Goal: Transaction & Acquisition: Purchase product/service

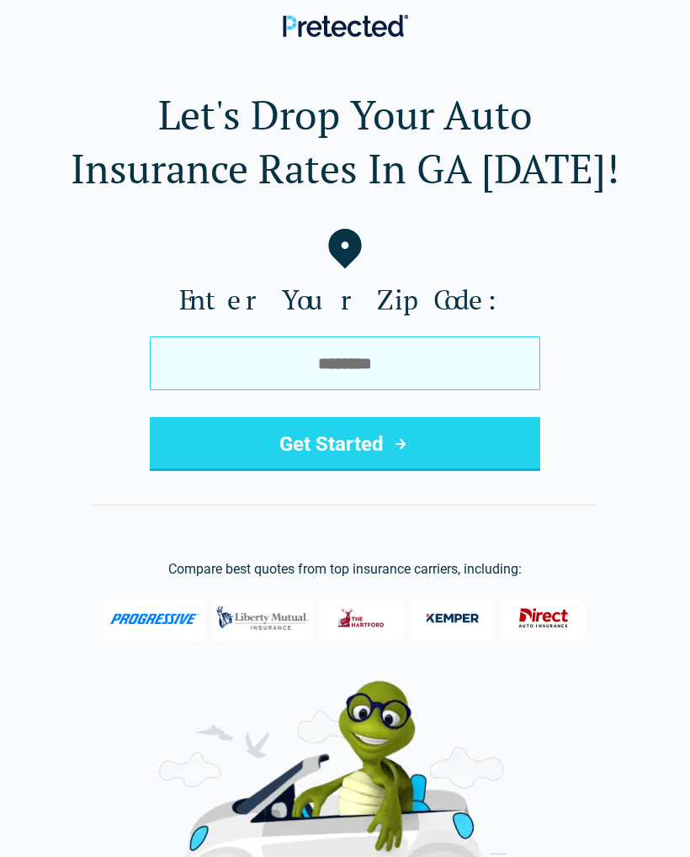
click at [365, 366] on input "tel" at bounding box center [345, 364] width 390 height 54
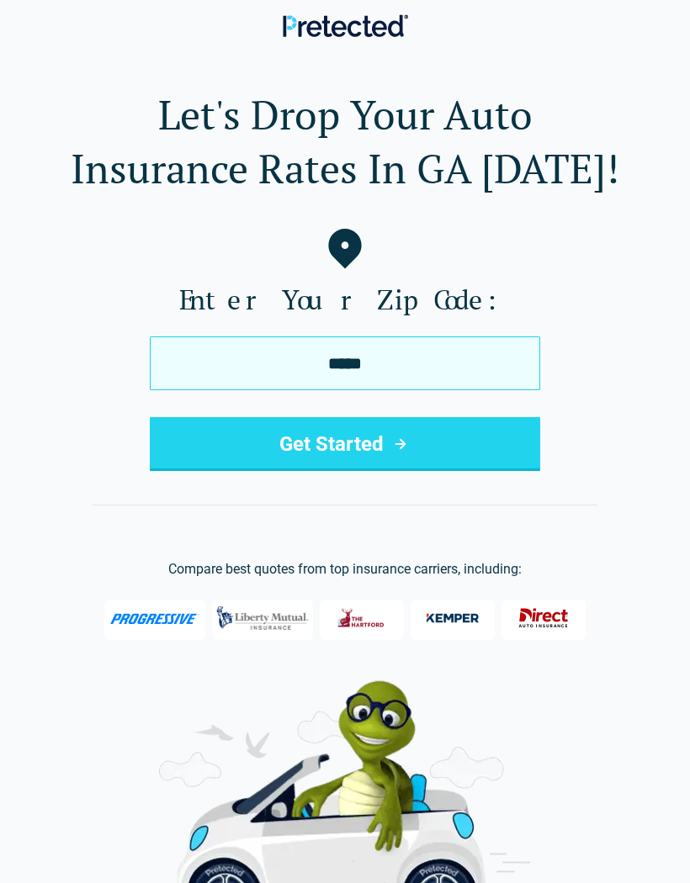
type input "*****"
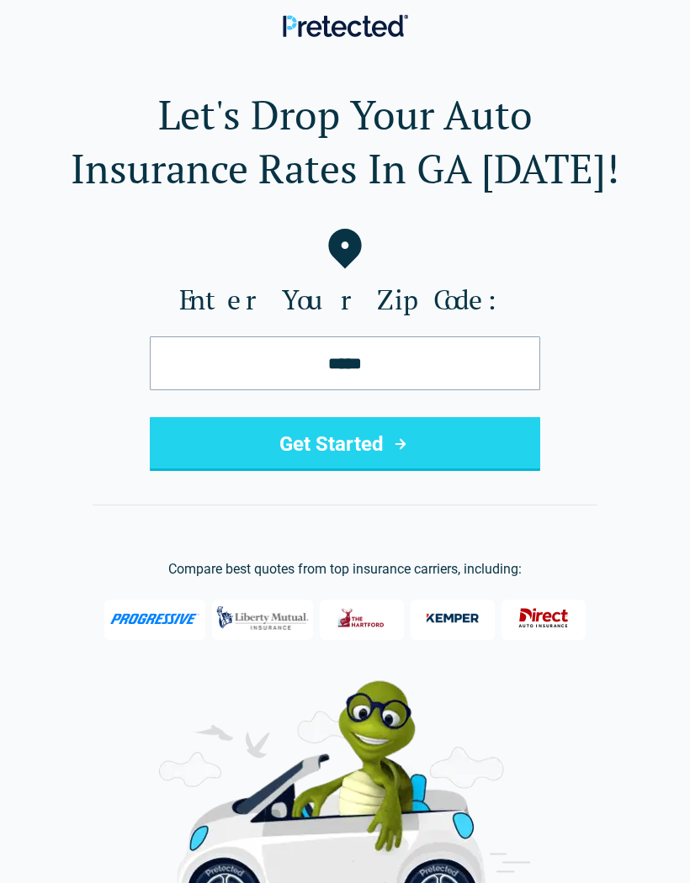
click at [344, 455] on button "Get Started" at bounding box center [345, 444] width 390 height 54
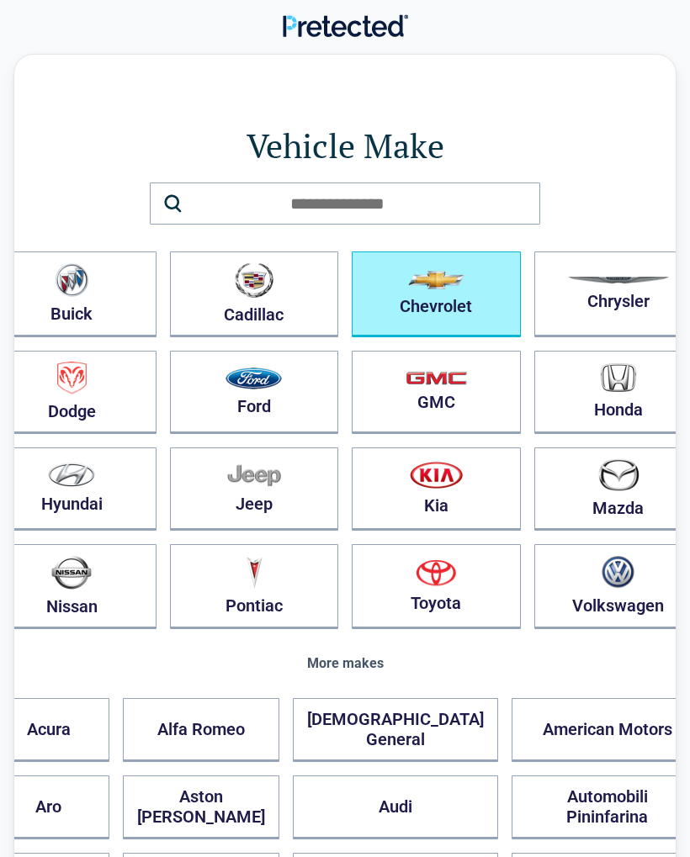
click at [400, 313] on button "Chevrolet" at bounding box center [436, 295] width 169 height 86
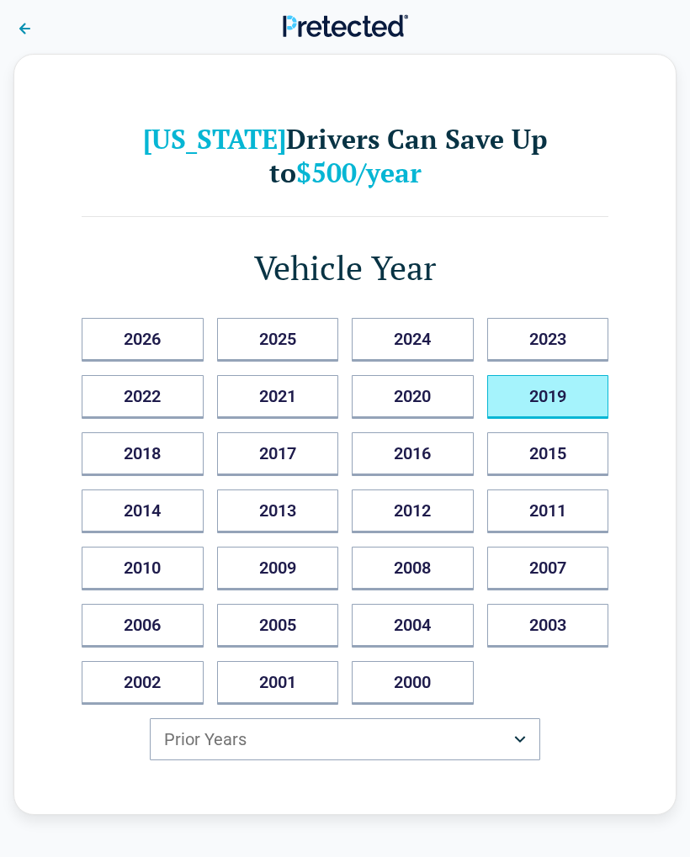
click at [546, 410] on button "2019" at bounding box center [548, 397] width 122 height 44
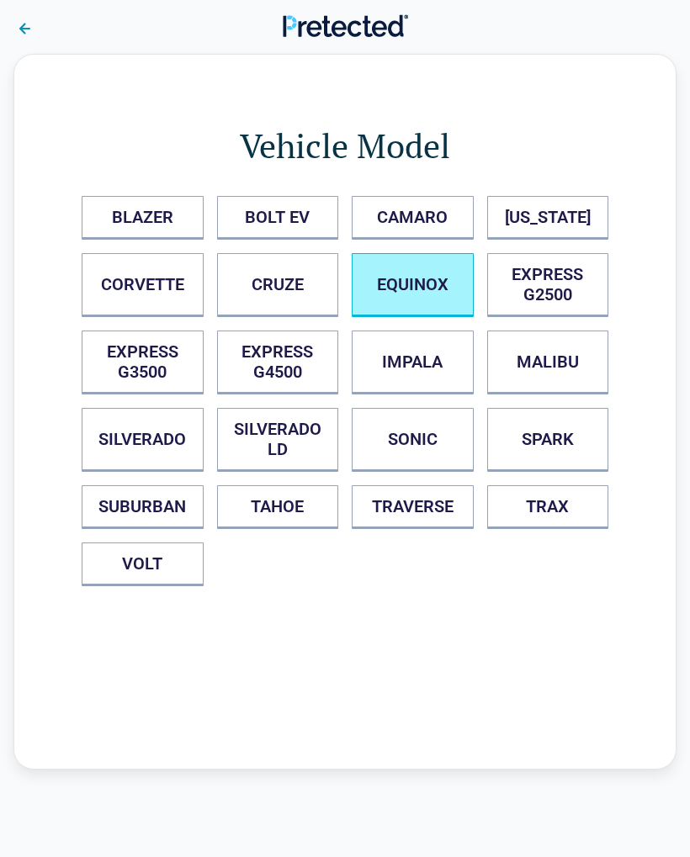
click at [414, 288] on button "EQUINOX" at bounding box center [413, 285] width 122 height 64
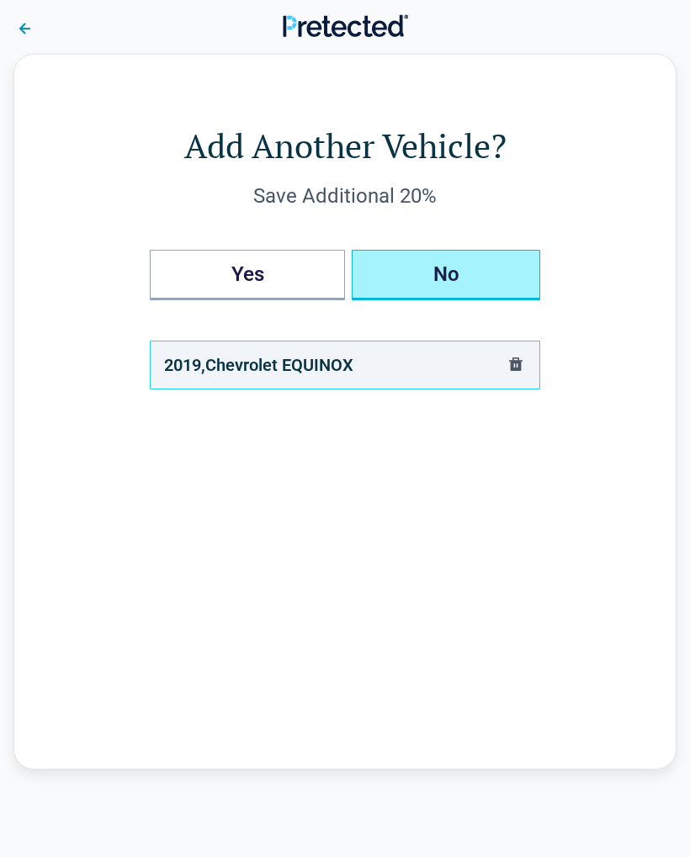
click at [443, 284] on button "No" at bounding box center [446, 275] width 188 height 50
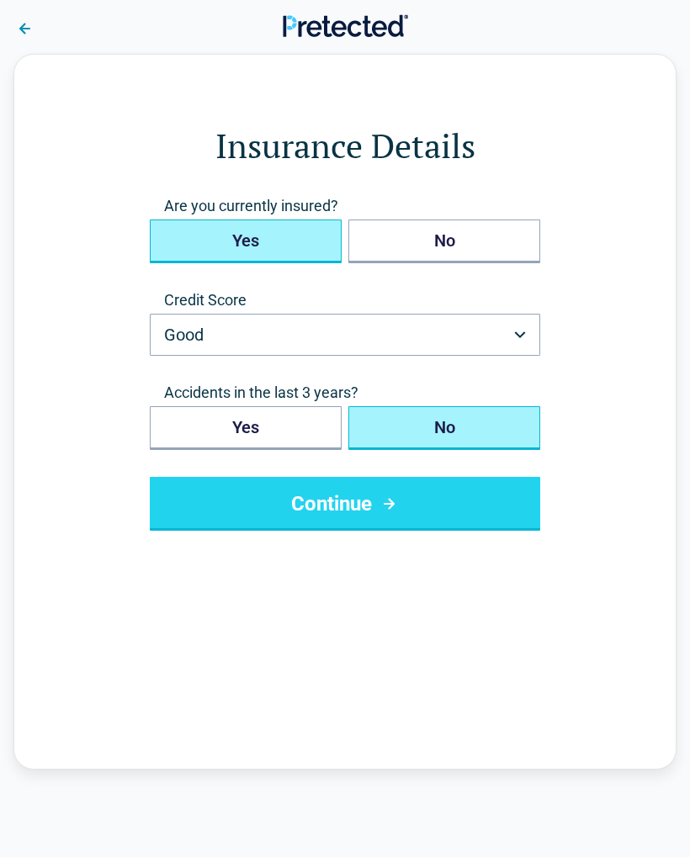
click at [257, 242] on button "Yes" at bounding box center [246, 242] width 192 height 44
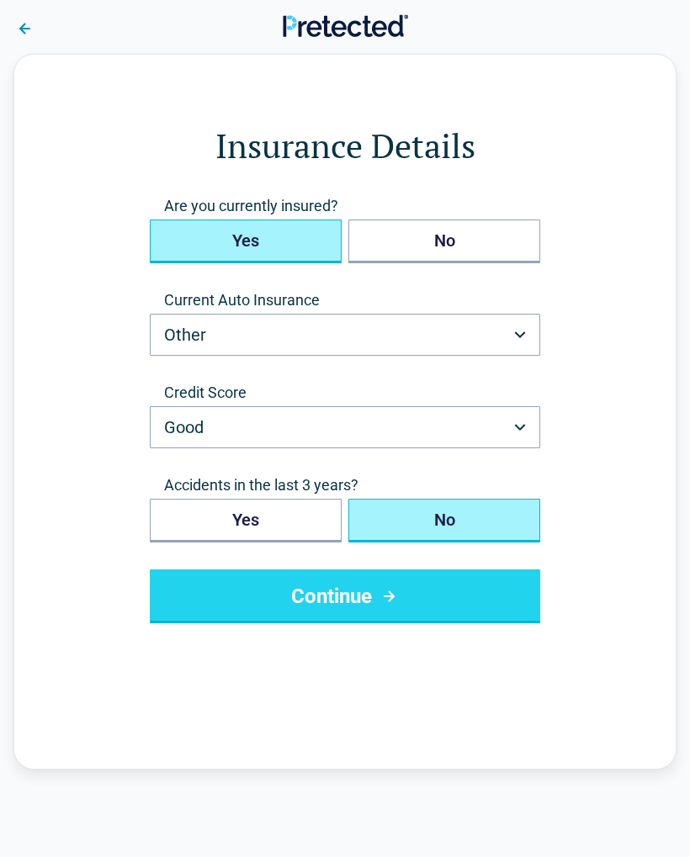
click at [516, 341] on button "Other" at bounding box center [345, 335] width 390 height 42
click at [448, 528] on button "No" at bounding box center [444, 521] width 192 height 44
click at [395, 604] on icon "submit" at bounding box center [389, 596] width 21 height 20
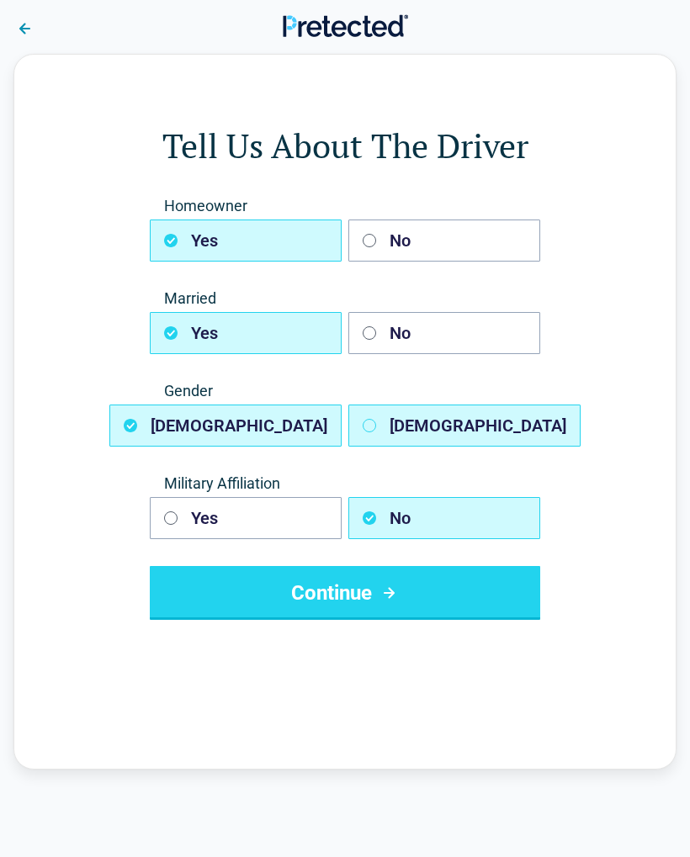
click at [405, 445] on button "Female" at bounding box center [464, 426] width 232 height 42
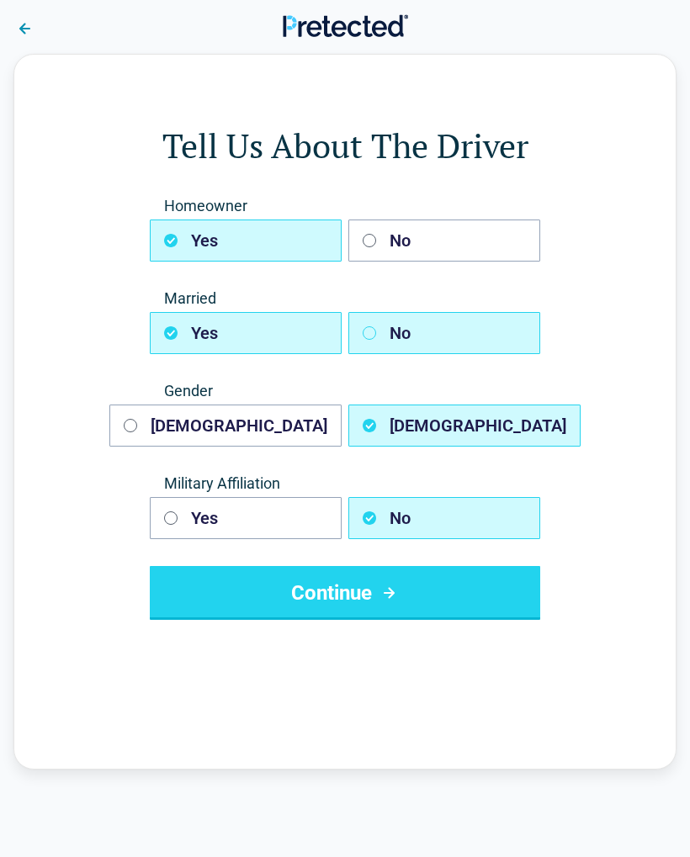
click at [393, 334] on button "No" at bounding box center [444, 333] width 192 height 42
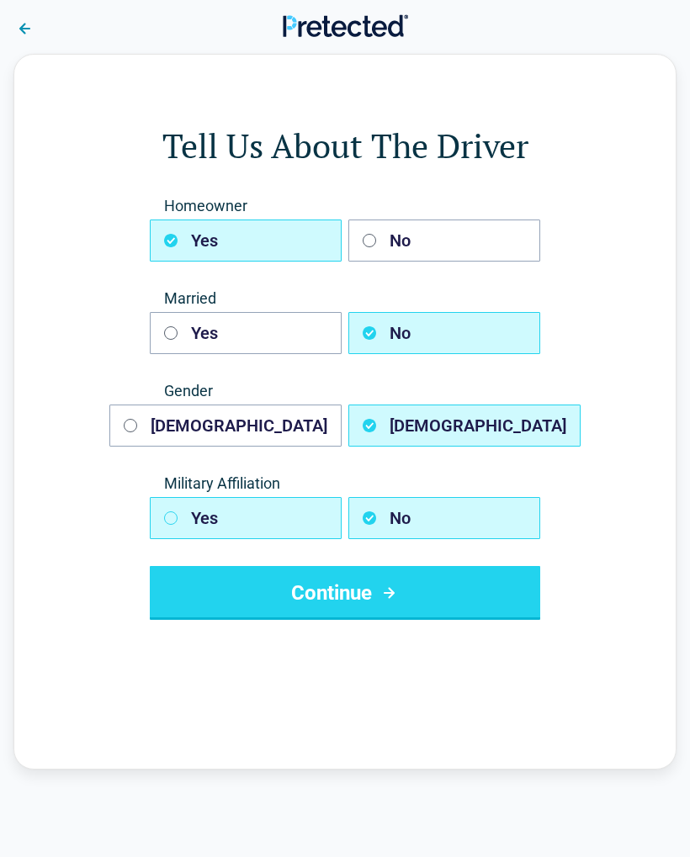
click at [205, 518] on button "Yes" at bounding box center [246, 518] width 192 height 42
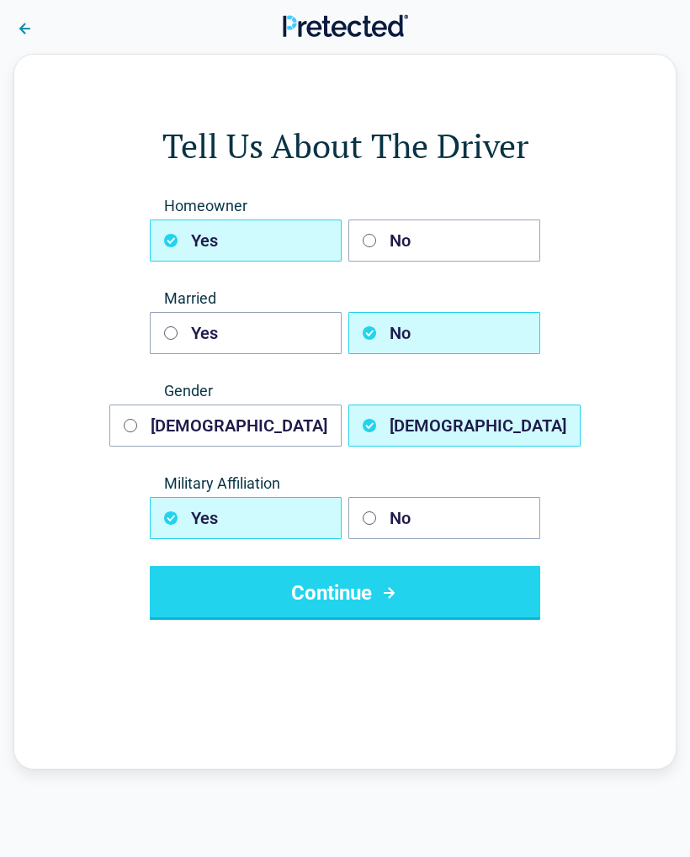
click at [347, 612] on button "Continue" at bounding box center [345, 593] width 390 height 54
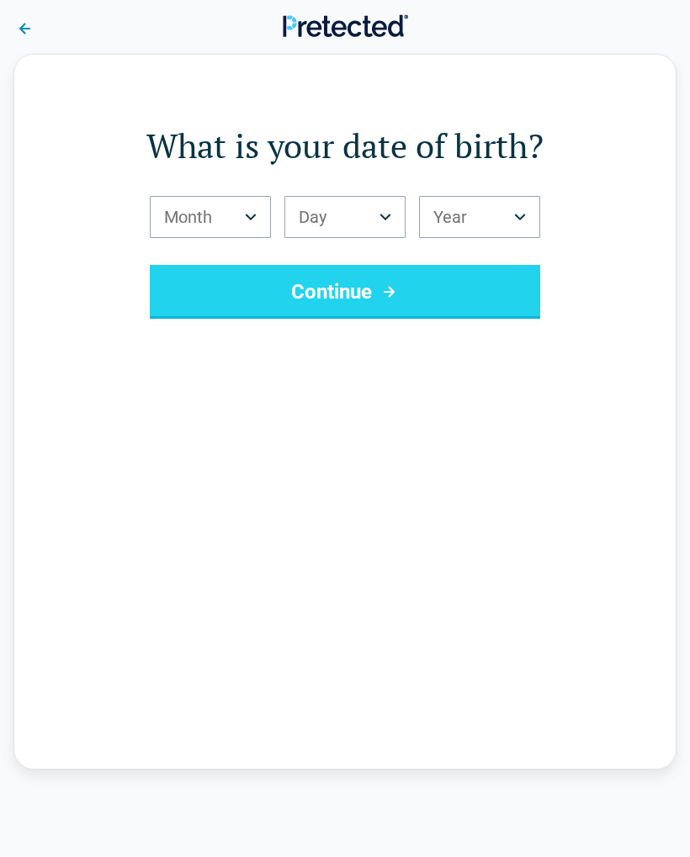
click at [231, 217] on button "Month" at bounding box center [210, 217] width 121 height 42
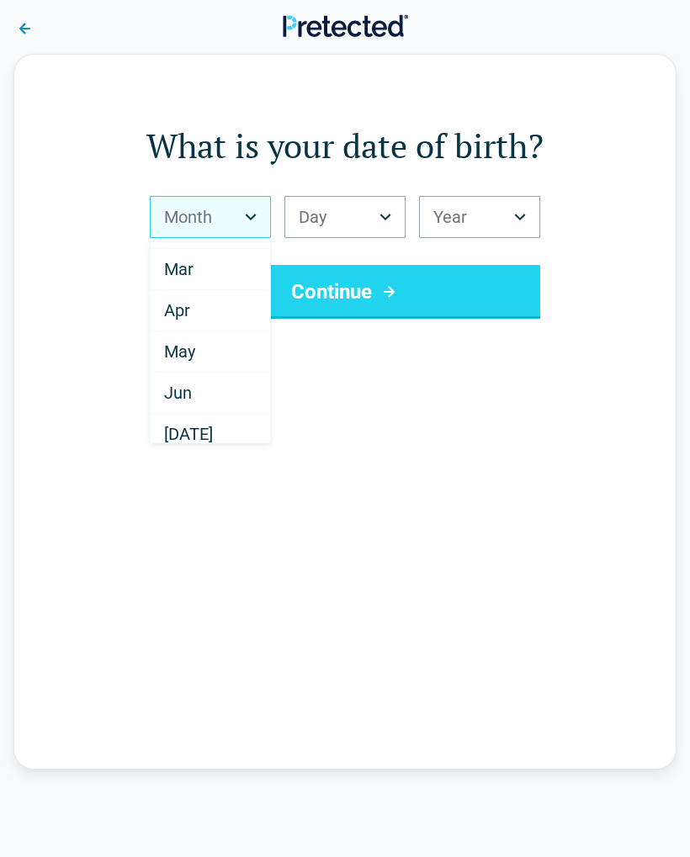
scroll to position [78, 0]
click at [188, 399] on span "Jun" at bounding box center [178, 390] width 28 height 20
select select "*"
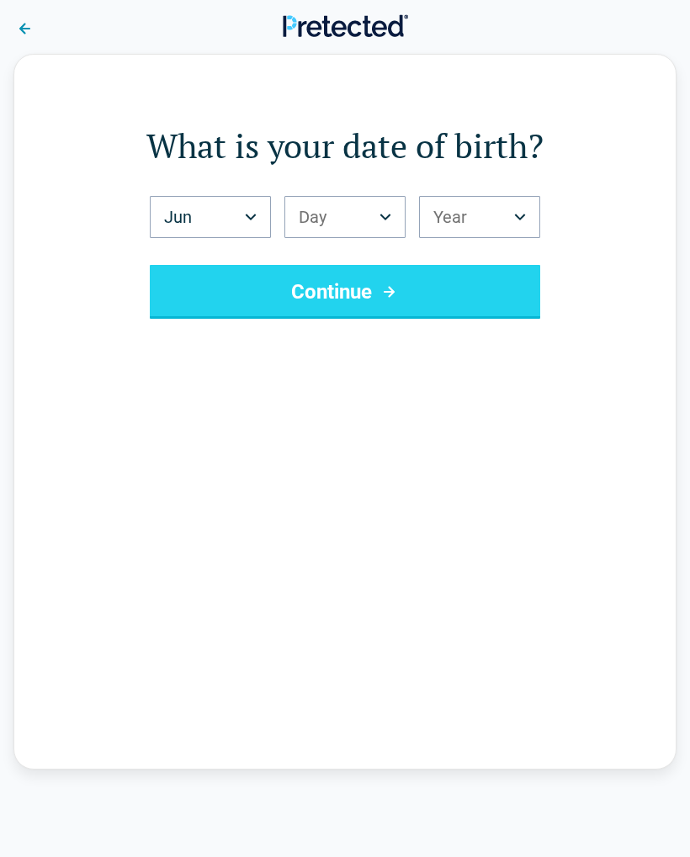
click at [338, 225] on button "Day" at bounding box center [344, 217] width 121 height 42
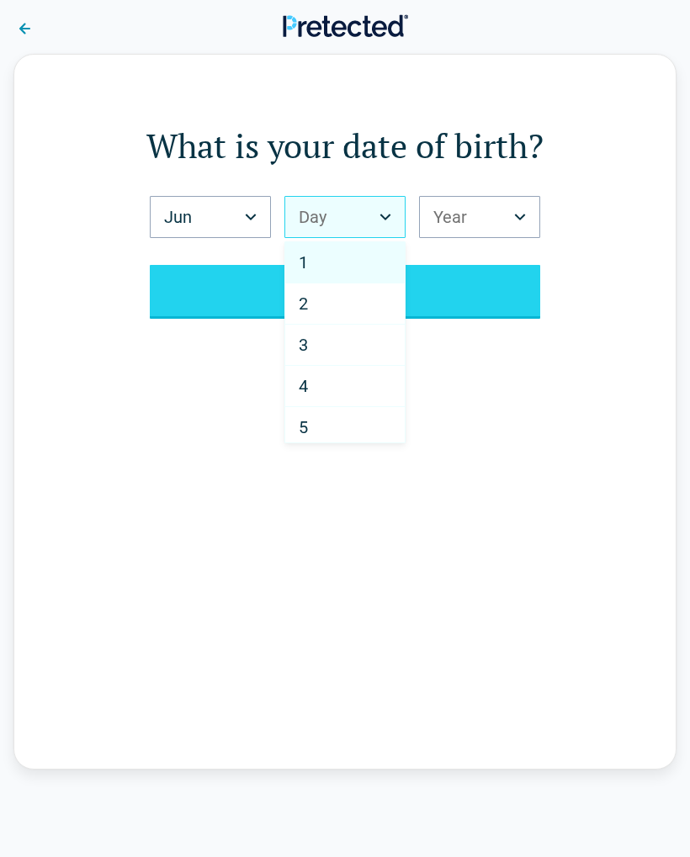
click at [316, 434] on div "5" at bounding box center [344, 427] width 119 height 41
select select "*"
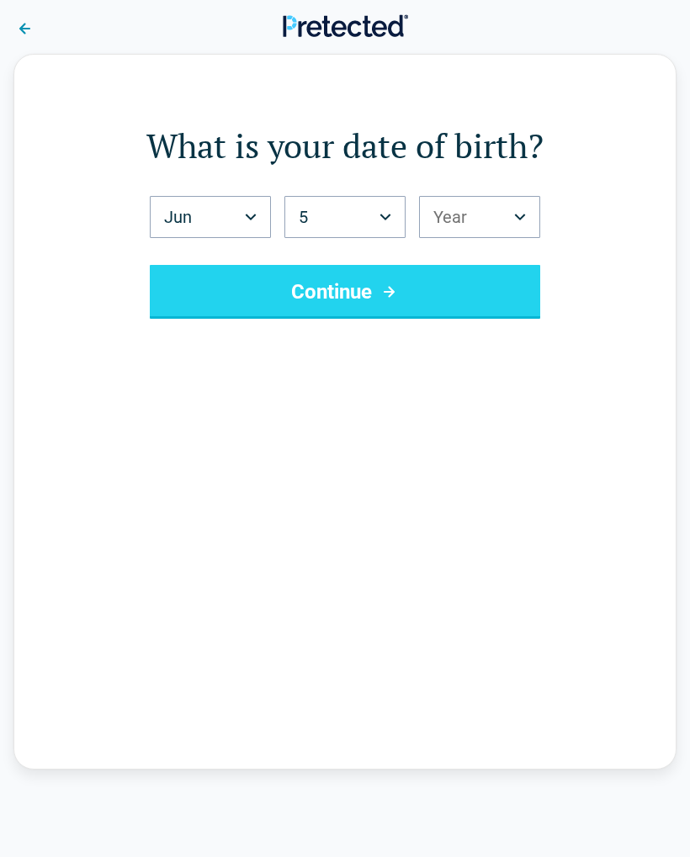
click at [480, 224] on button "Year" at bounding box center [479, 217] width 121 height 42
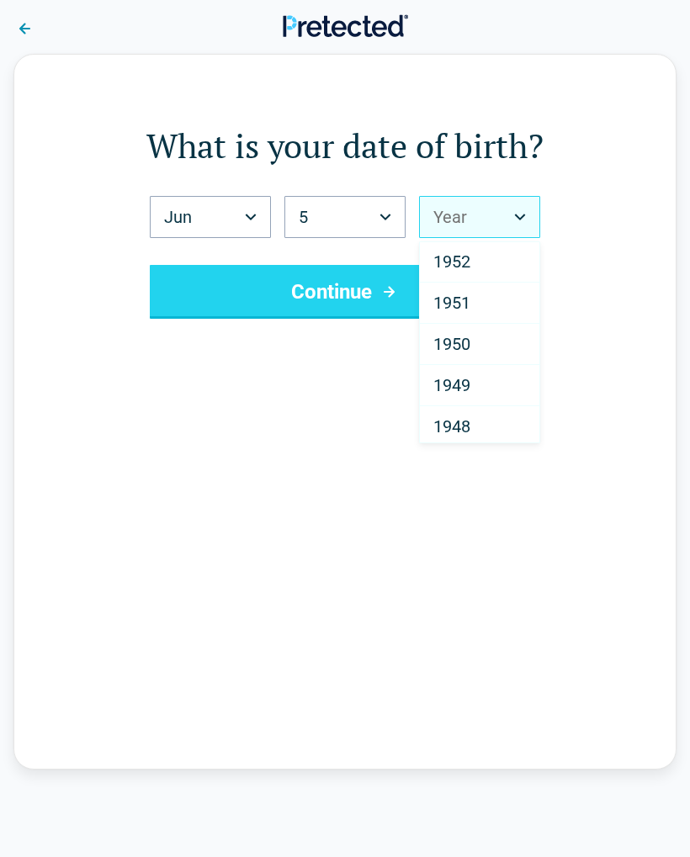
scroll to position [2273, 0]
click at [464, 296] on span "1951" at bounding box center [451, 299] width 37 height 20
select select "****"
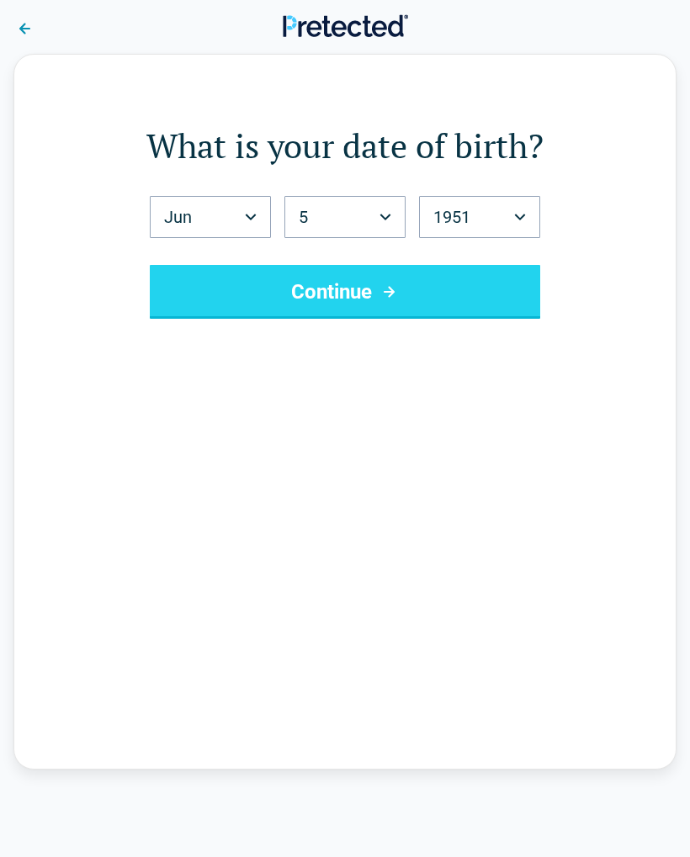
click at [362, 296] on button "Continue" at bounding box center [345, 292] width 390 height 54
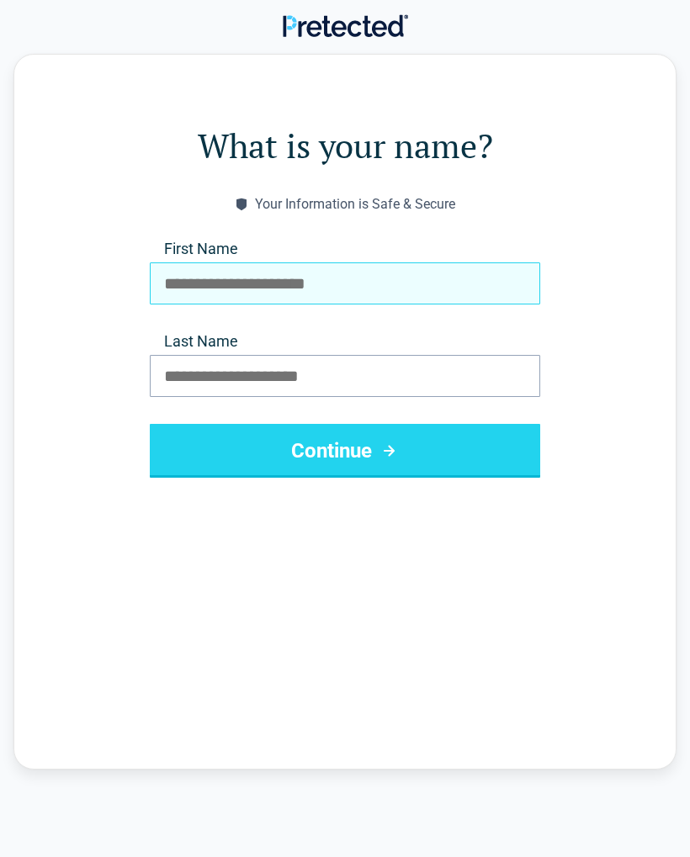
click at [299, 292] on input "First Name" at bounding box center [345, 284] width 390 height 42
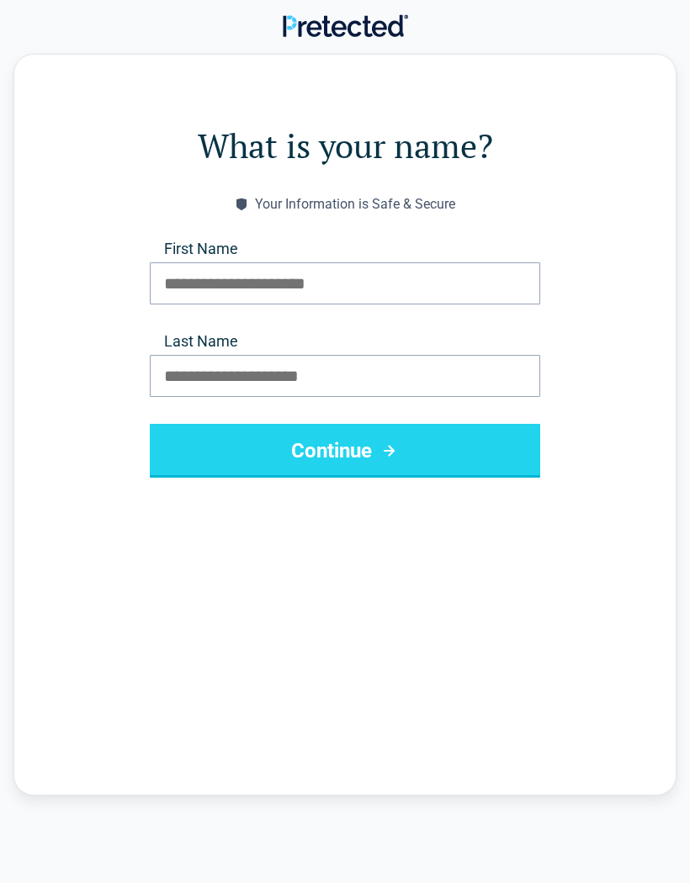
click at [9, 233] on div "What is your name? Your Information is Safe & Secure First Name Last Name Conti…" at bounding box center [345, 438] width 690 height 769
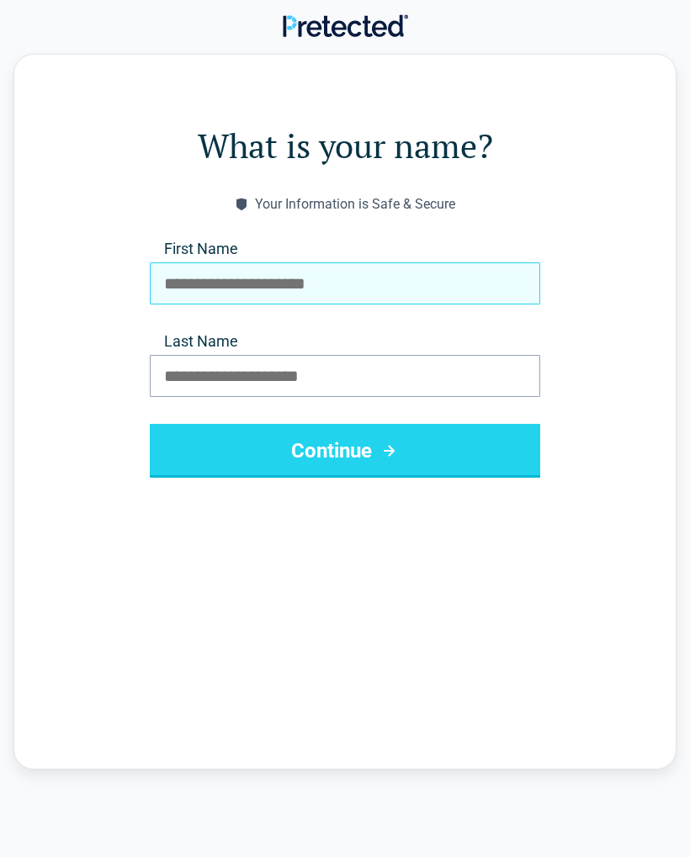
click at [195, 290] on input "First Name" at bounding box center [345, 284] width 390 height 42
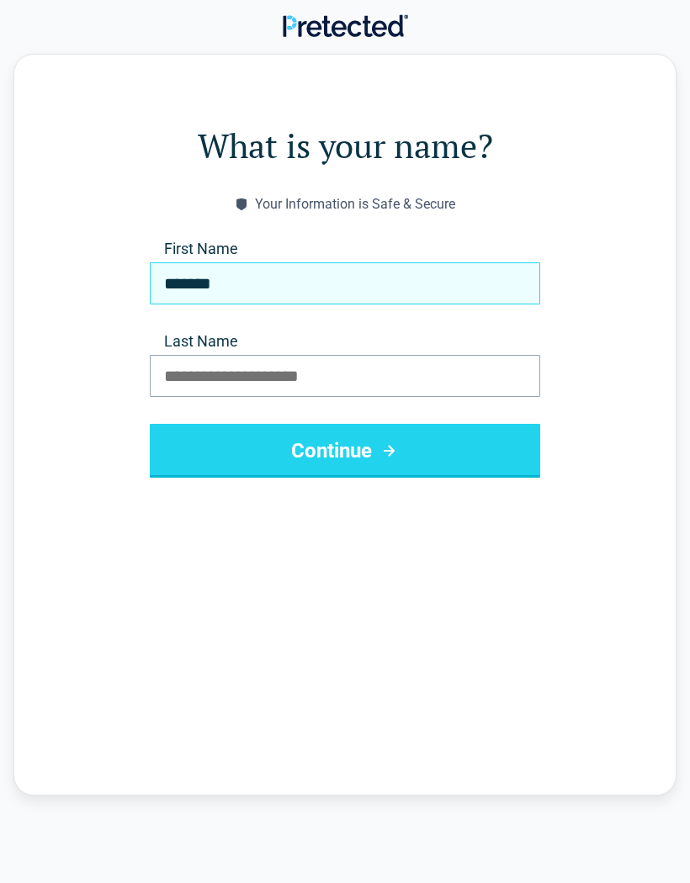
type input "******"
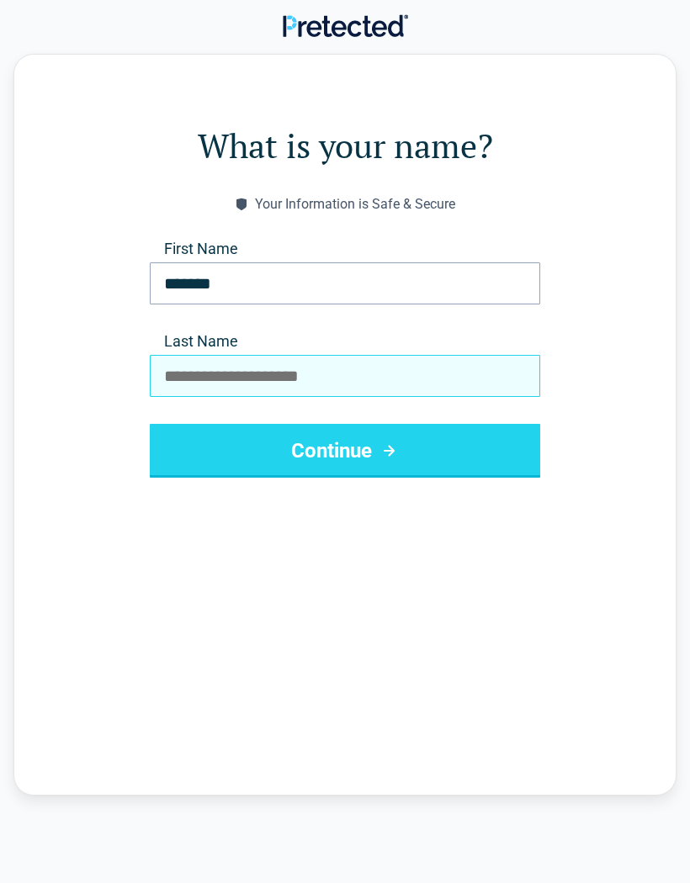
click at [276, 375] on input "Last Name" at bounding box center [345, 376] width 390 height 42
type input "*******"
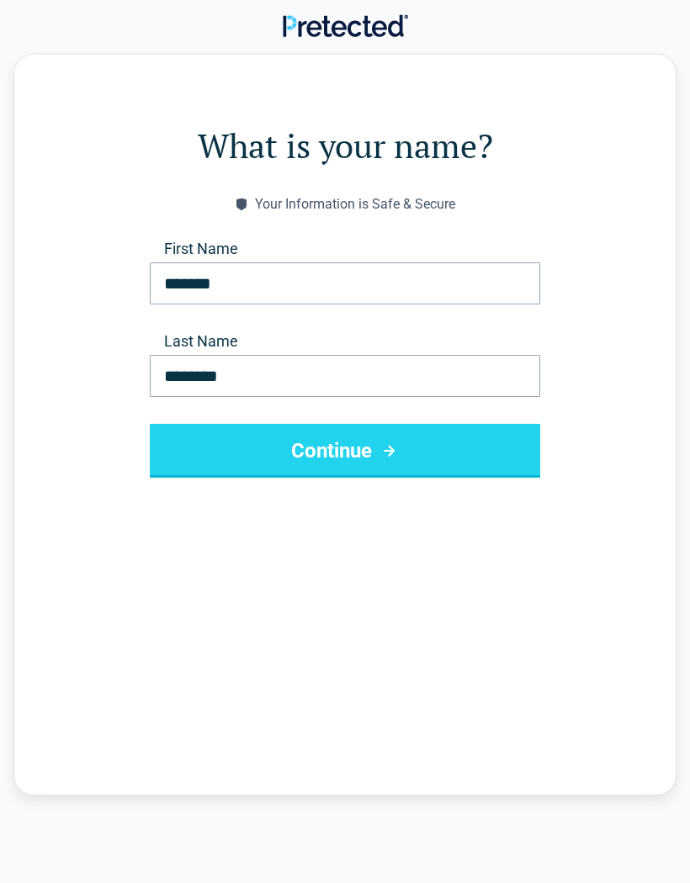
click at [347, 453] on button "Continue" at bounding box center [345, 451] width 390 height 54
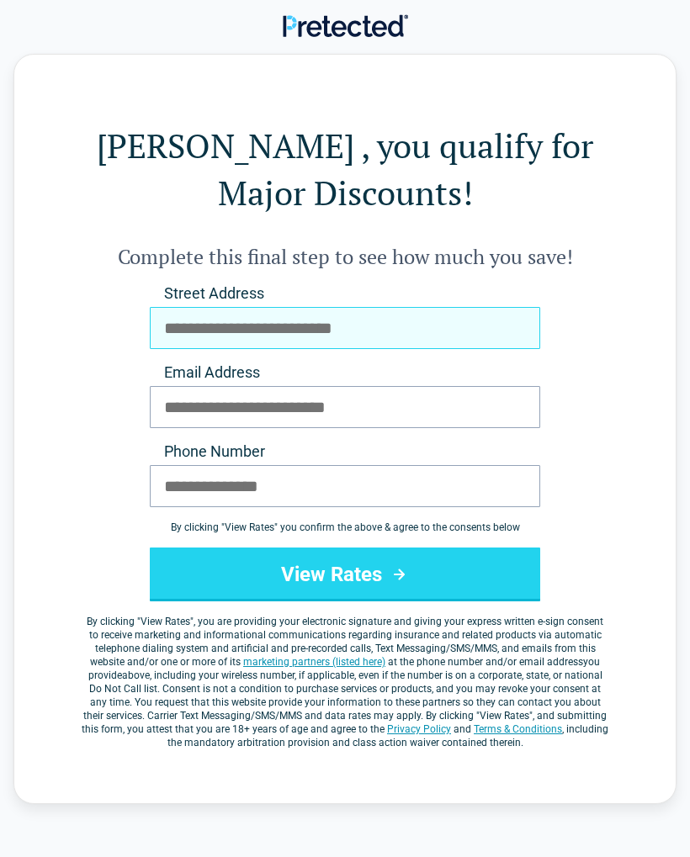
click at [263, 328] on input "Street Address" at bounding box center [345, 328] width 390 height 42
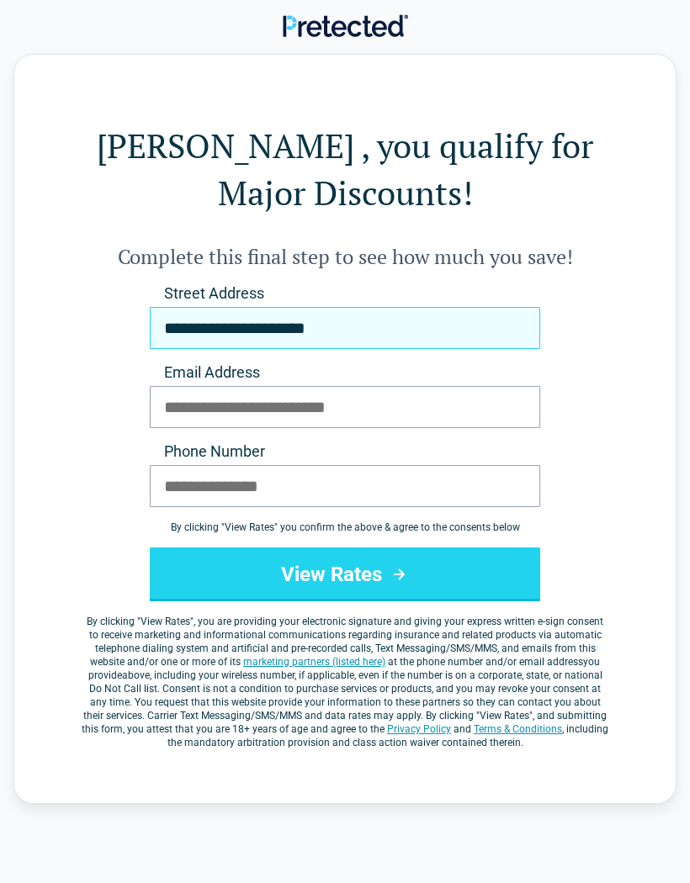
type input "**********"
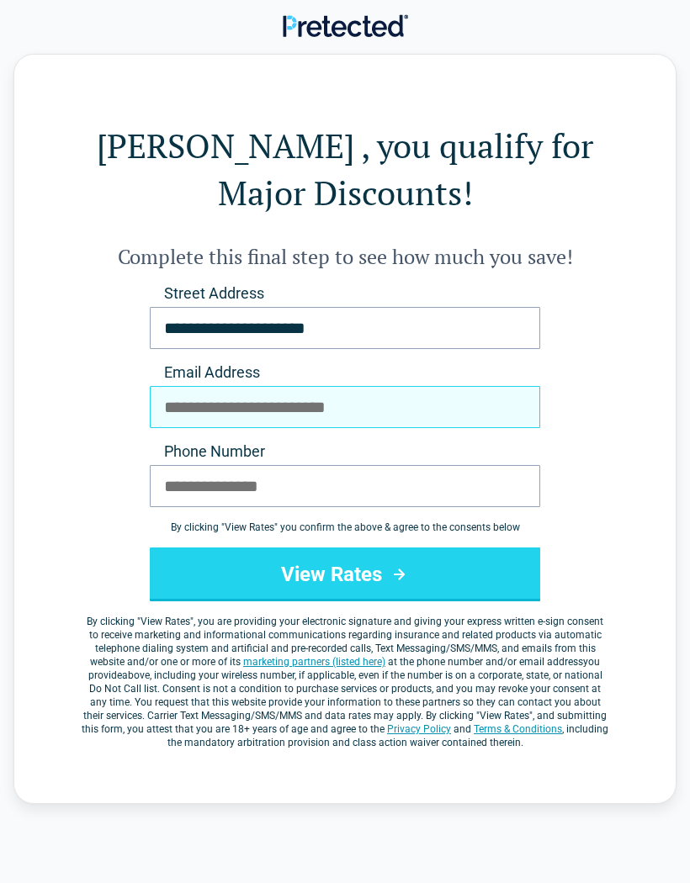
click at [250, 400] on input "Email Address" at bounding box center [345, 407] width 390 height 42
type input "**********"
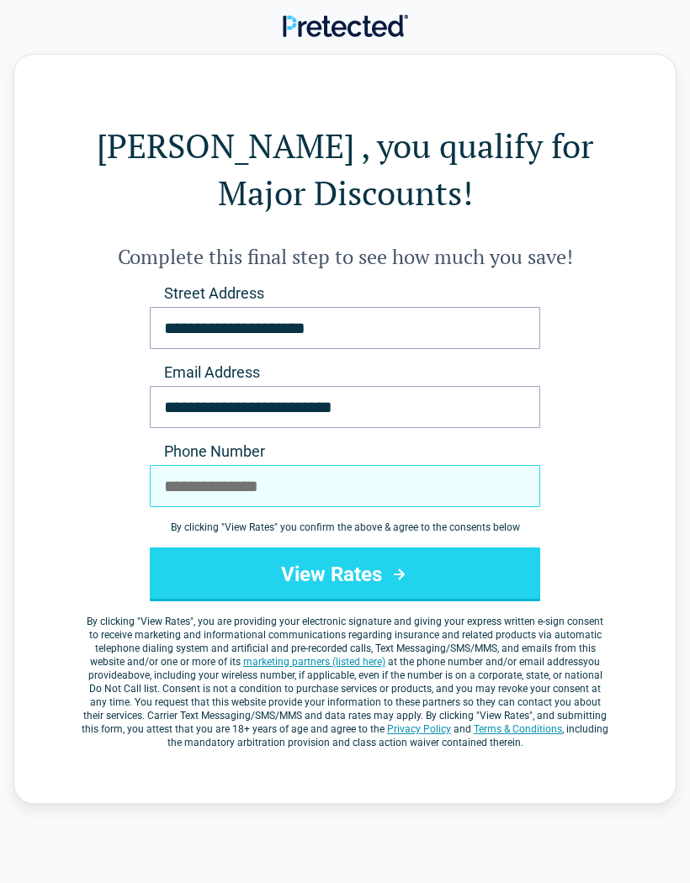
click at [251, 496] on input "Phone Number" at bounding box center [345, 486] width 390 height 42
type input "**********"
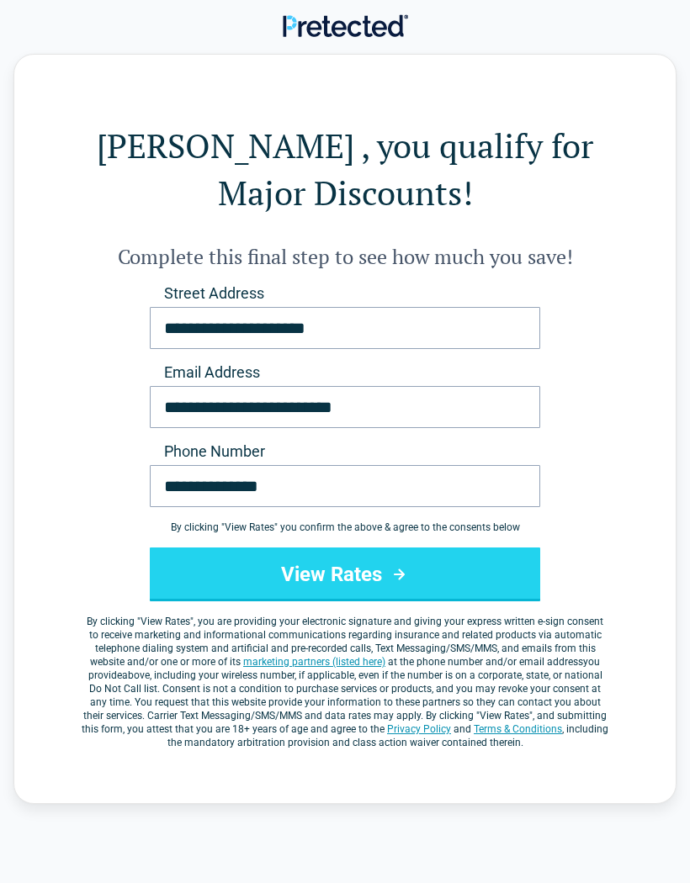
click at [354, 586] on button "View Rates" at bounding box center [345, 575] width 390 height 54
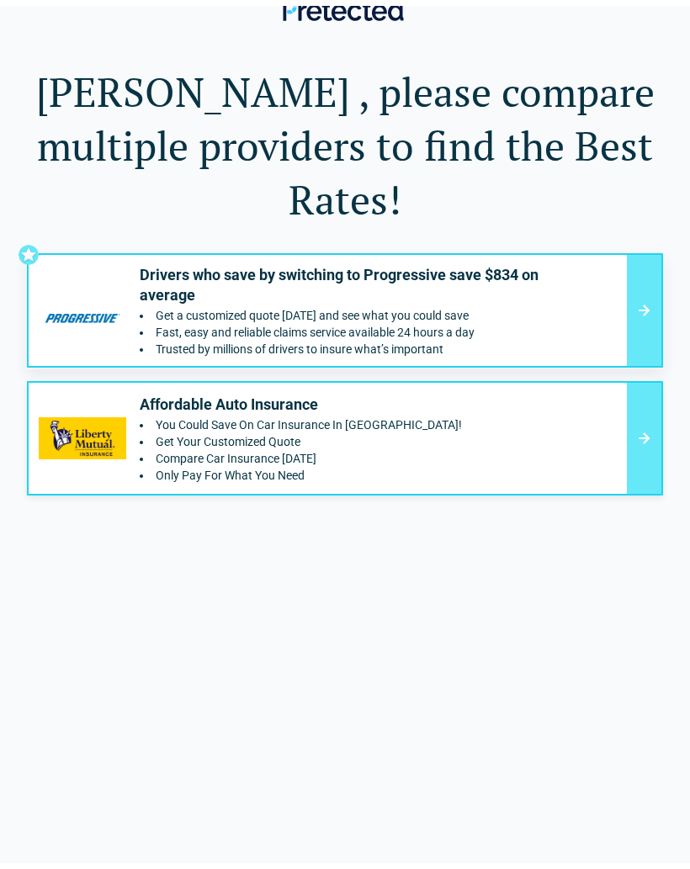
scroll to position [17, 0]
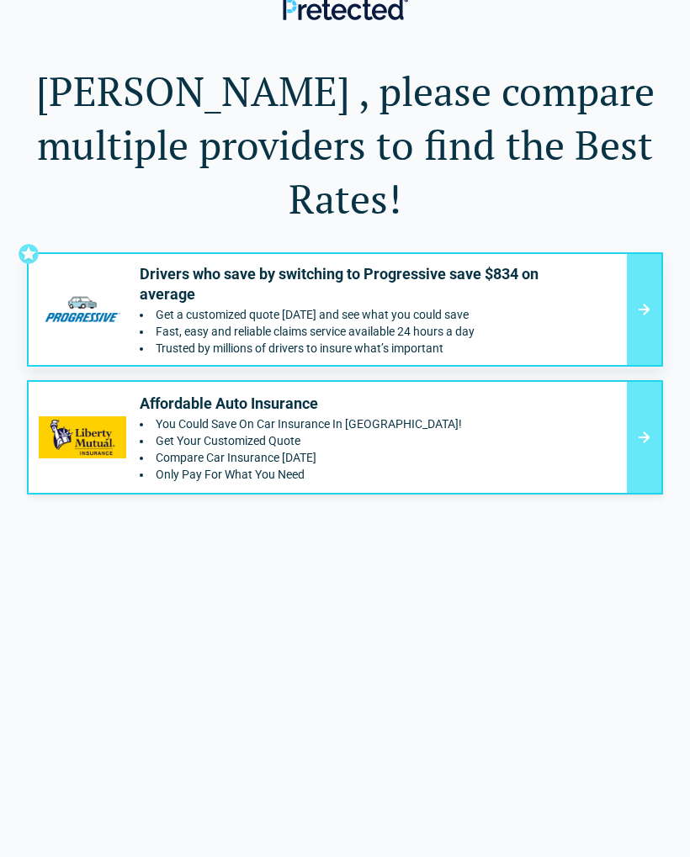
click at [384, 451] on li "Compare Car Insurance [DATE]" at bounding box center [301, 457] width 322 height 13
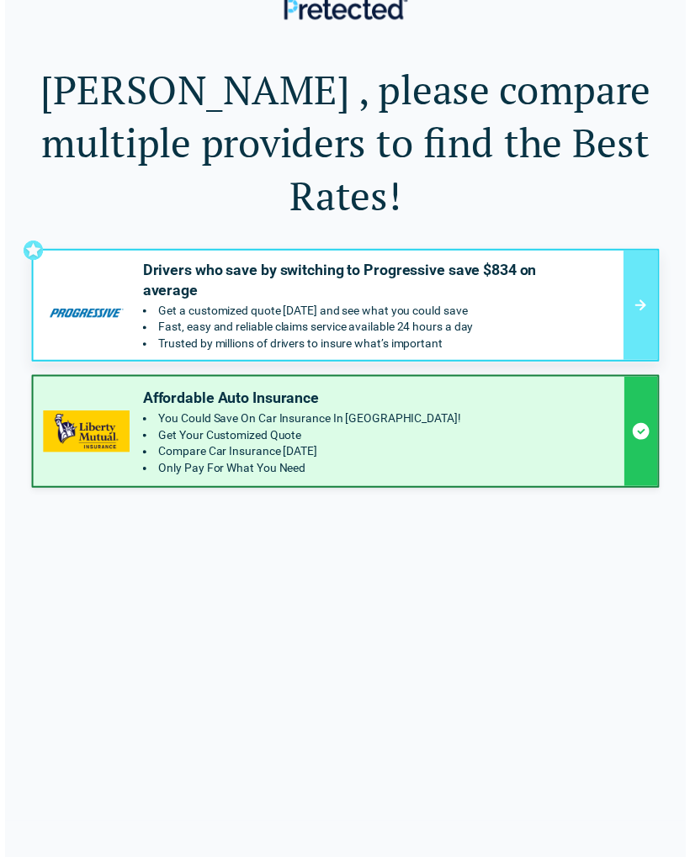
scroll to position [23, 0]
